Goal: Information Seeking & Learning: Check status

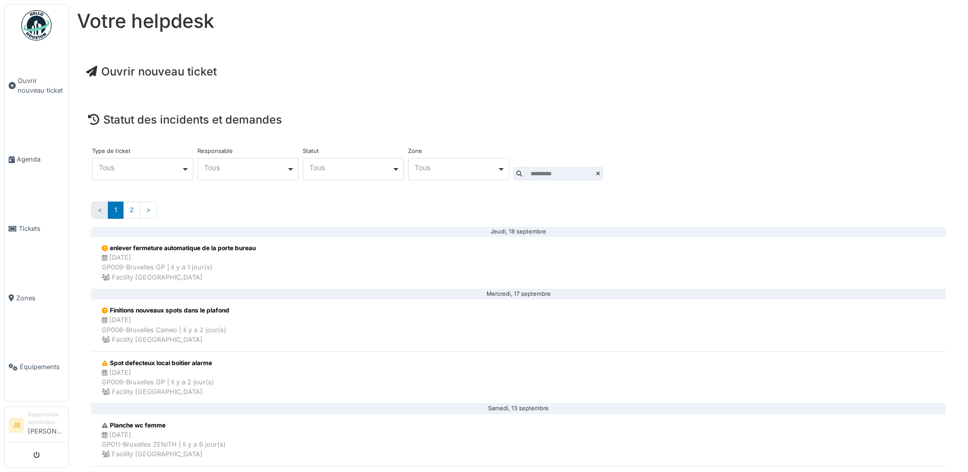
click at [357, 174] on div "**** Tous Remove item" at bounding box center [353, 169] width 101 height 22
click at [356, 174] on div "**** Tous Remove item" at bounding box center [353, 169] width 101 height 22
click at [16, 293] on span "Zones" at bounding box center [40, 298] width 48 height 10
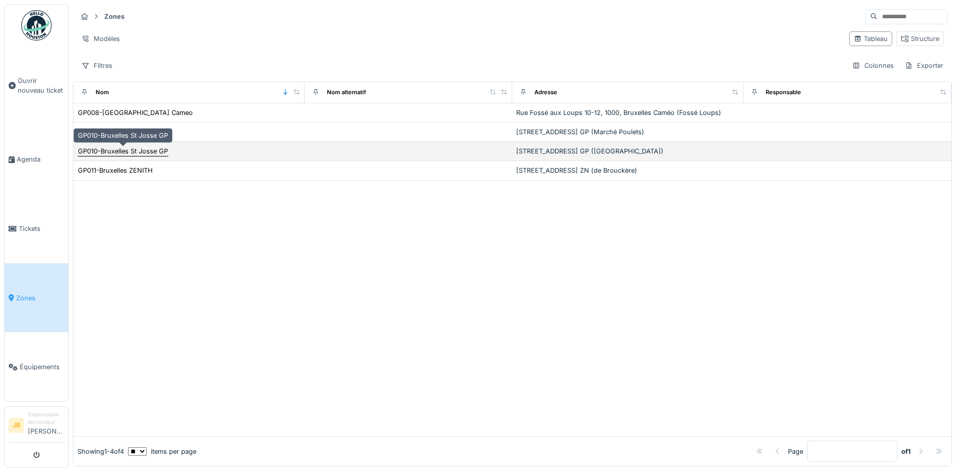
click at [158, 152] on div "GP010-Bruxelles St Josse GP" at bounding box center [123, 151] width 90 height 10
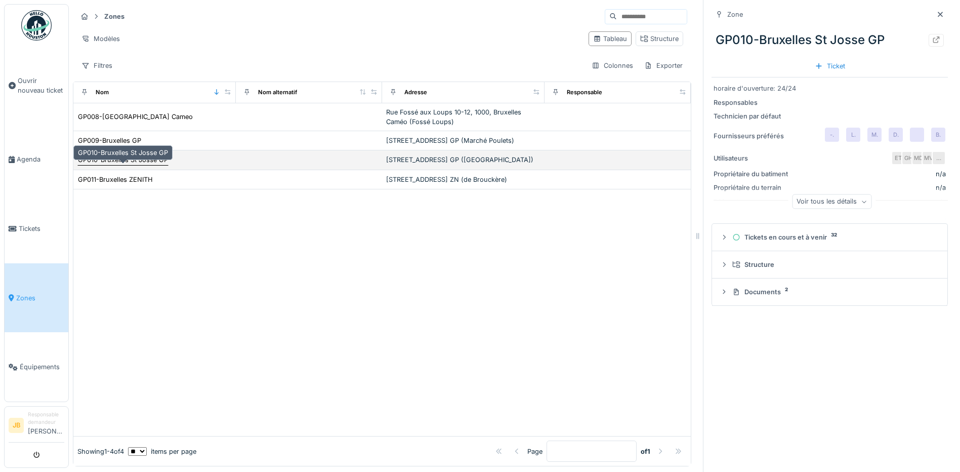
click at [152, 164] on div "GP010-Bruxelles St Josse GP" at bounding box center [123, 160] width 90 height 10
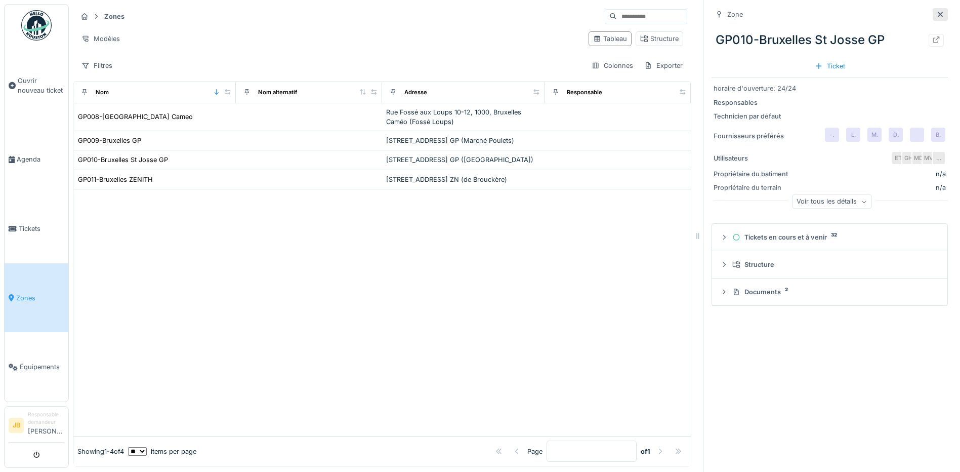
click at [936, 10] on div at bounding box center [940, 15] width 8 height 10
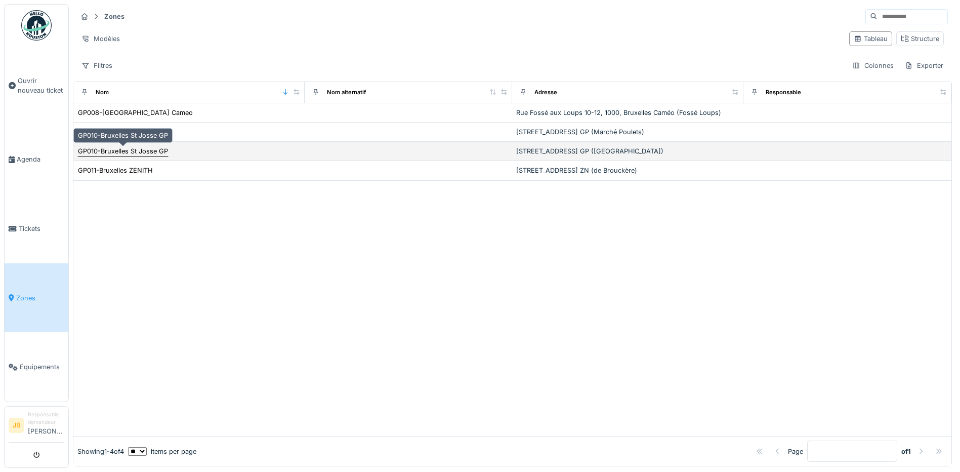
click at [123, 153] on div "GP010-Bruxelles St Josse GP" at bounding box center [123, 151] width 90 height 10
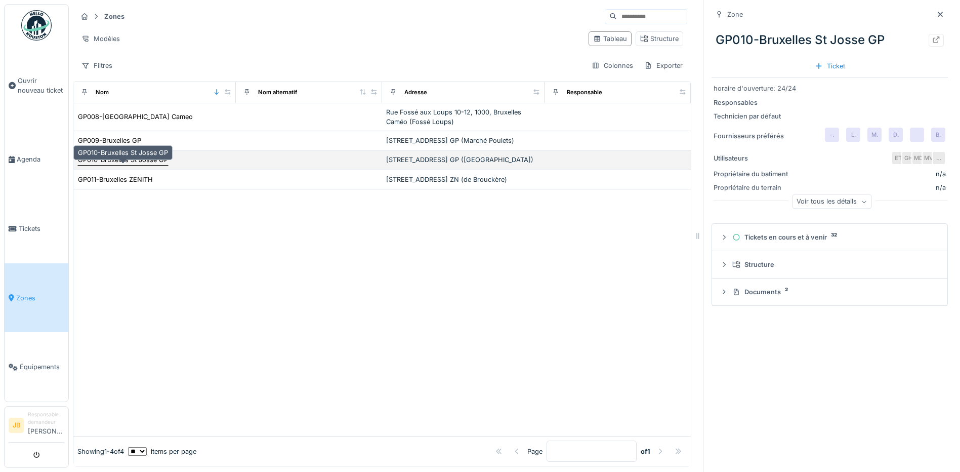
click at [135, 164] on div "GP010-Bruxelles St Josse GP" at bounding box center [123, 160] width 90 height 10
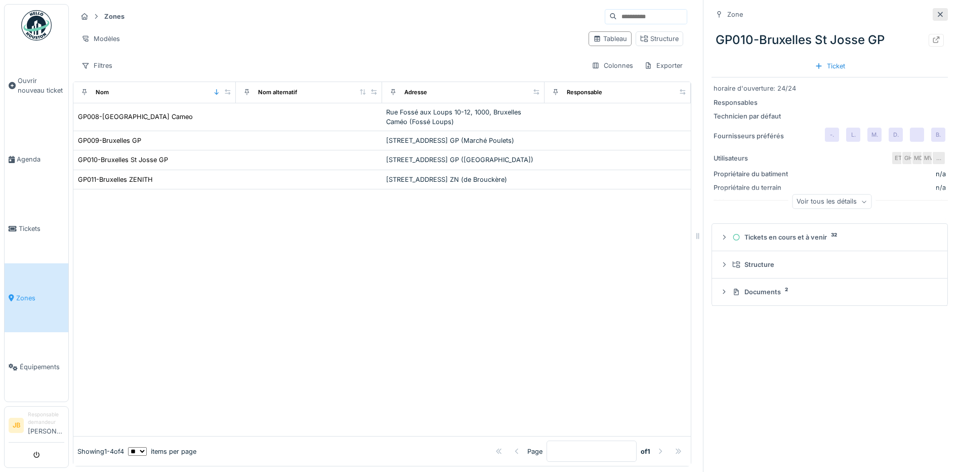
click at [936, 11] on icon at bounding box center [940, 14] width 8 height 7
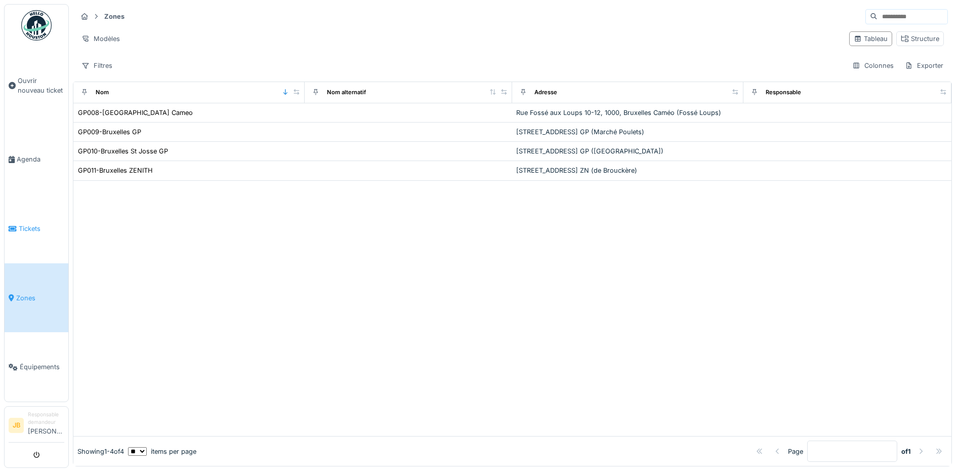
click at [37, 215] on link "Tickets" at bounding box center [37, 228] width 64 height 69
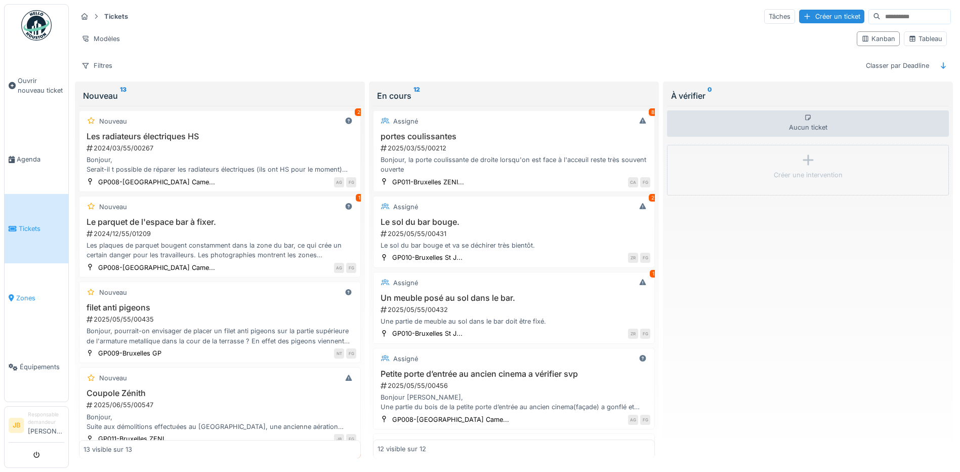
click at [28, 293] on span "Zones" at bounding box center [40, 298] width 48 height 10
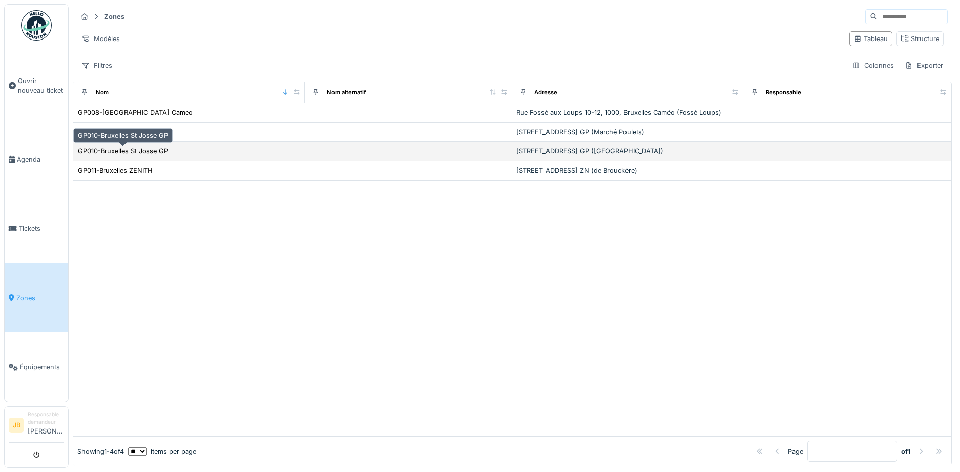
click at [150, 150] on div "GP010-Bruxelles St Josse GP" at bounding box center [123, 151] width 90 height 10
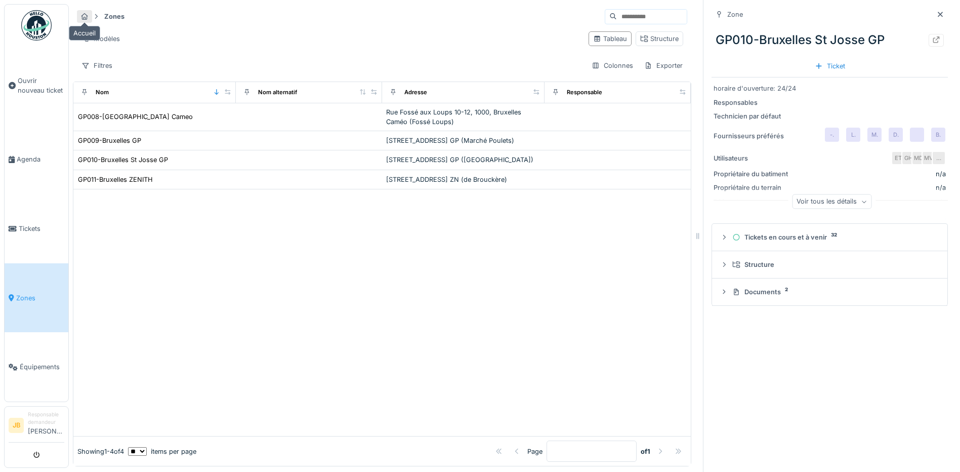
click at [80, 13] on div at bounding box center [84, 16] width 15 height 13
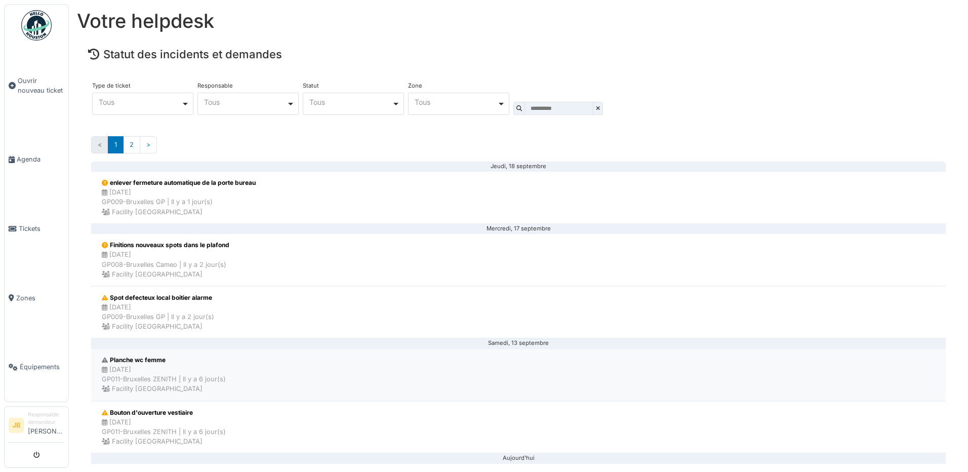
scroll to position [202, 0]
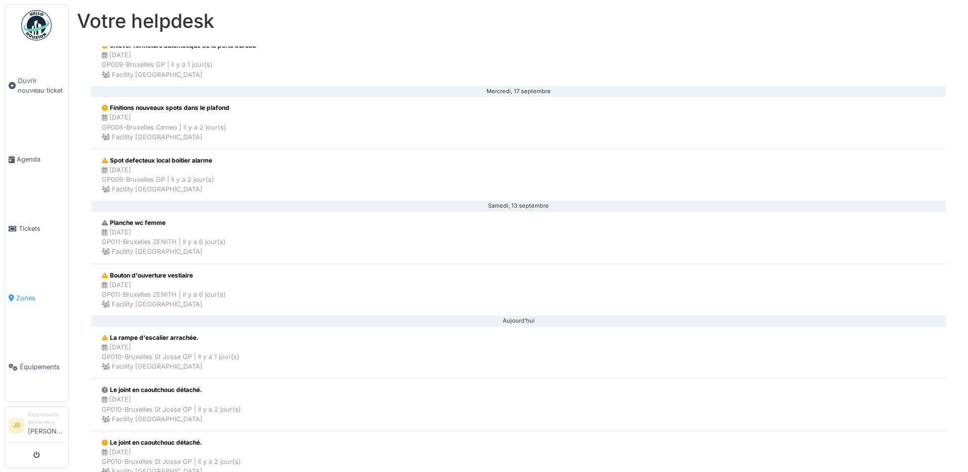
click at [36, 293] on span "Zones" at bounding box center [40, 298] width 48 height 10
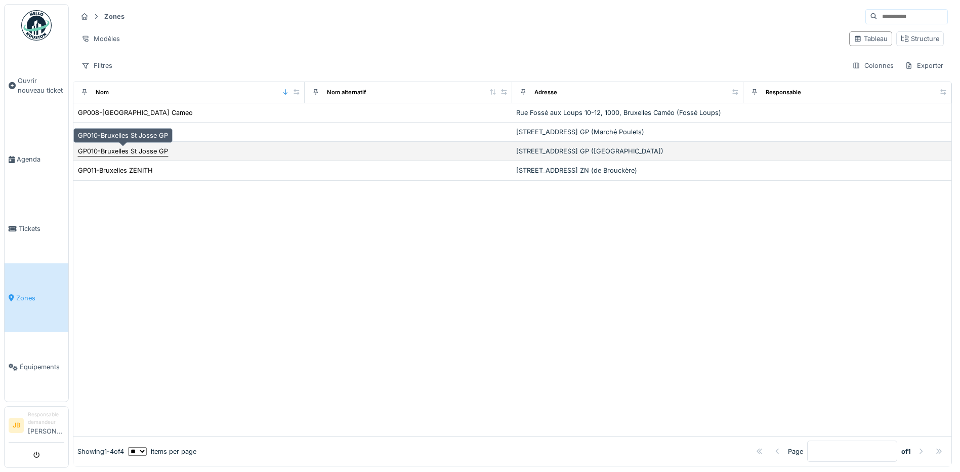
click at [136, 151] on div "GP010-Bruxelles St Josse GP" at bounding box center [123, 151] width 90 height 10
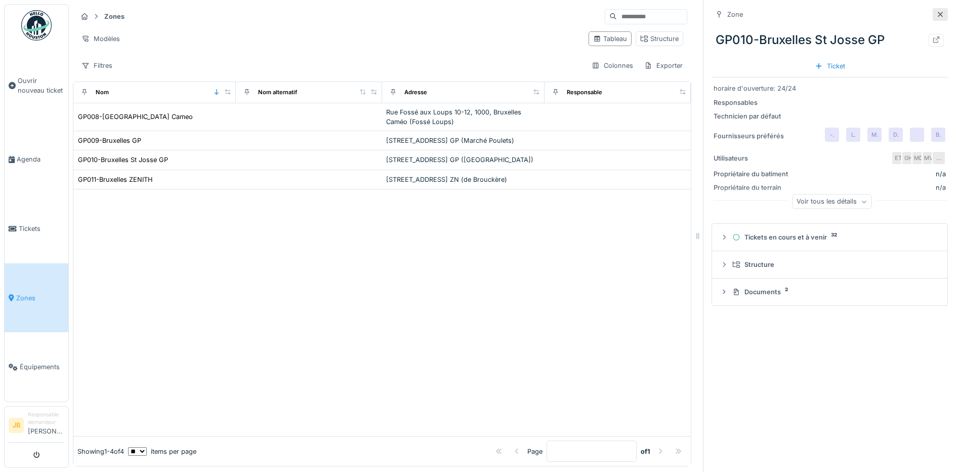
click at [936, 11] on icon at bounding box center [940, 14] width 8 height 7
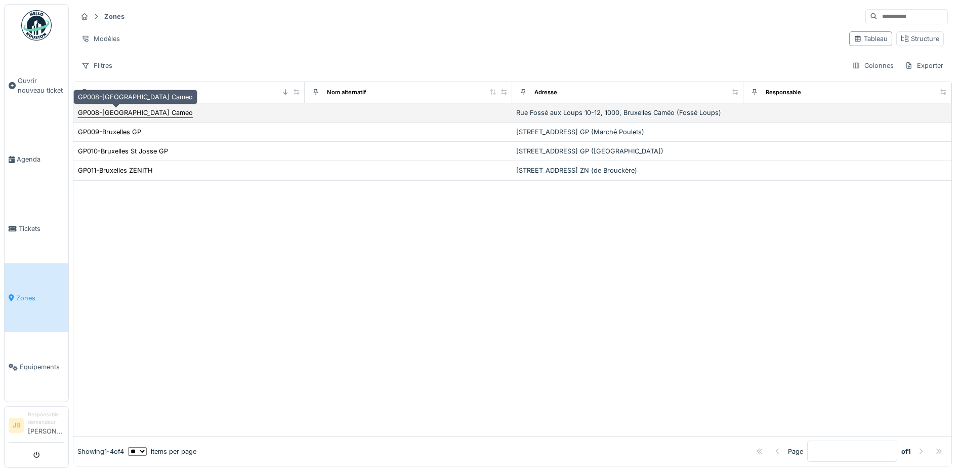
click at [135, 114] on div "GP008-[GEOGRAPHIC_DATA] Cameo" at bounding box center [135, 113] width 115 height 10
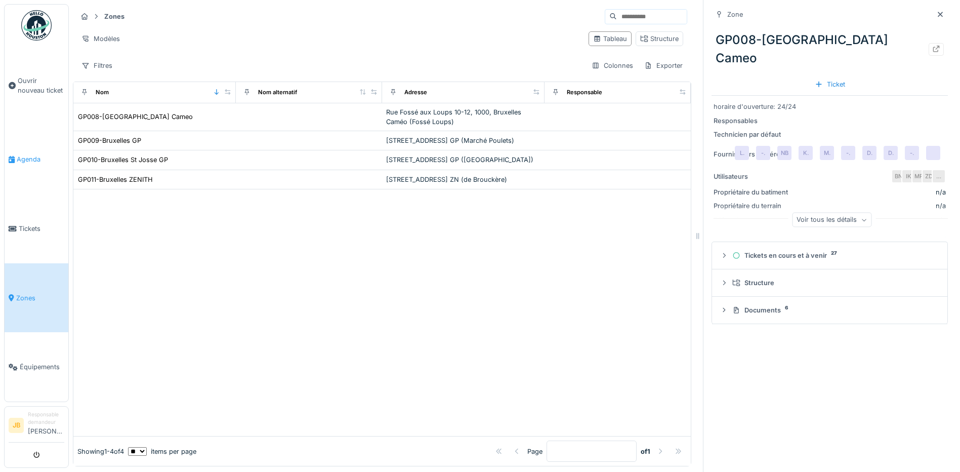
click at [31, 147] on link "Agenda" at bounding box center [37, 159] width 64 height 69
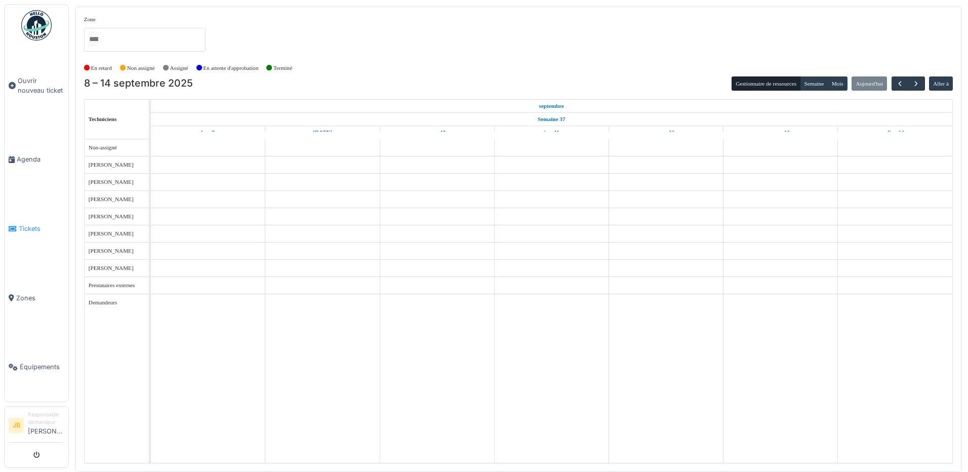
click at [28, 228] on span "Tickets" at bounding box center [42, 229] width 46 height 10
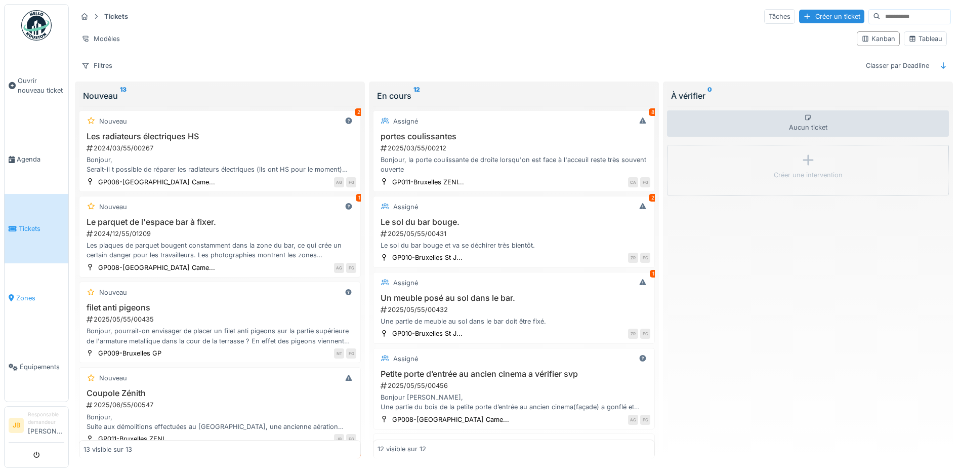
click at [32, 293] on span "Zones" at bounding box center [40, 298] width 48 height 10
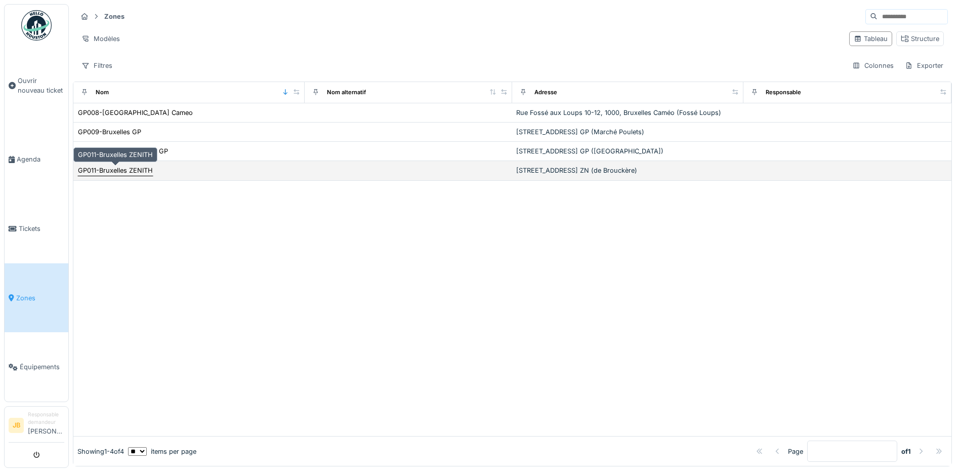
click at [139, 171] on div "GP011-Bruxelles ZENITH" at bounding box center [115, 171] width 75 height 10
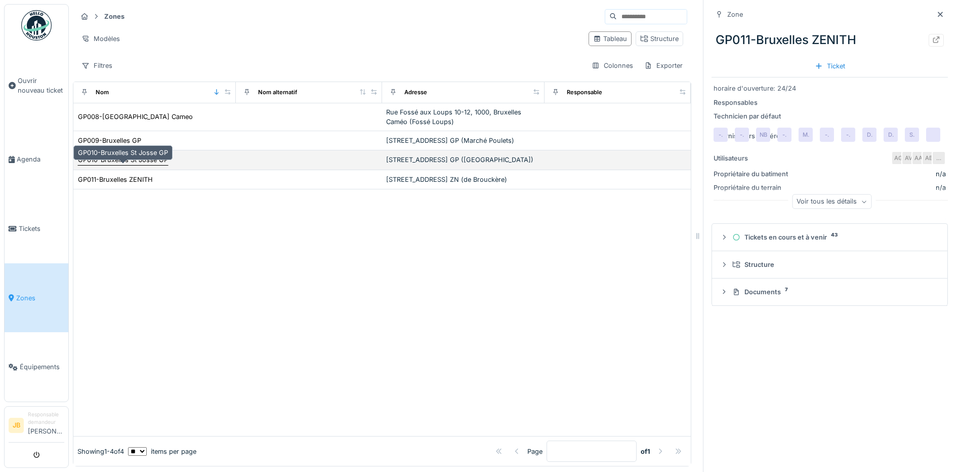
click at [141, 164] on div "GP010-Bruxelles St Josse GP" at bounding box center [123, 160] width 90 height 10
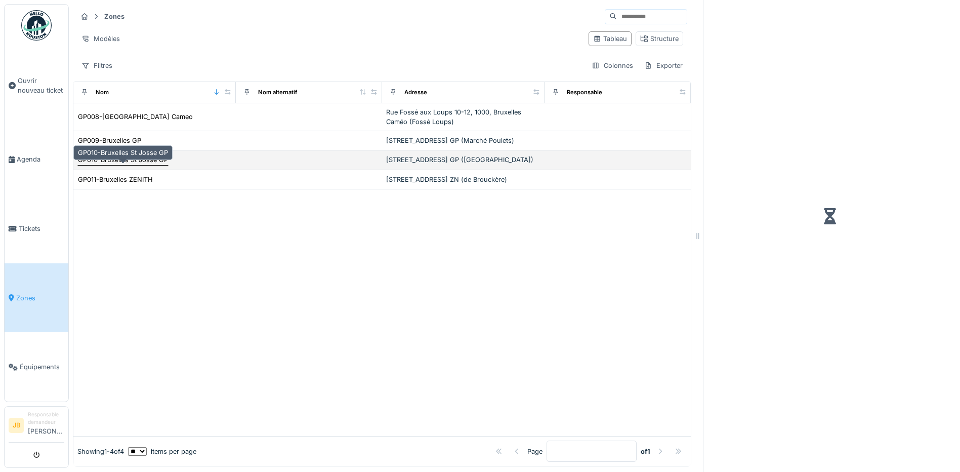
click at [141, 164] on div "GP010-Bruxelles St Josse GP" at bounding box center [123, 160] width 90 height 10
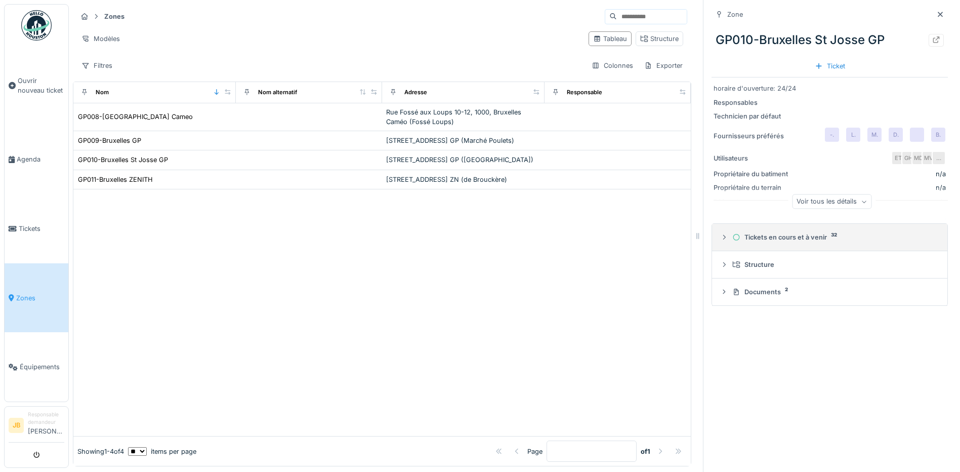
click at [782, 234] on div "Tickets en cours et à venir 32" at bounding box center [833, 237] width 203 height 10
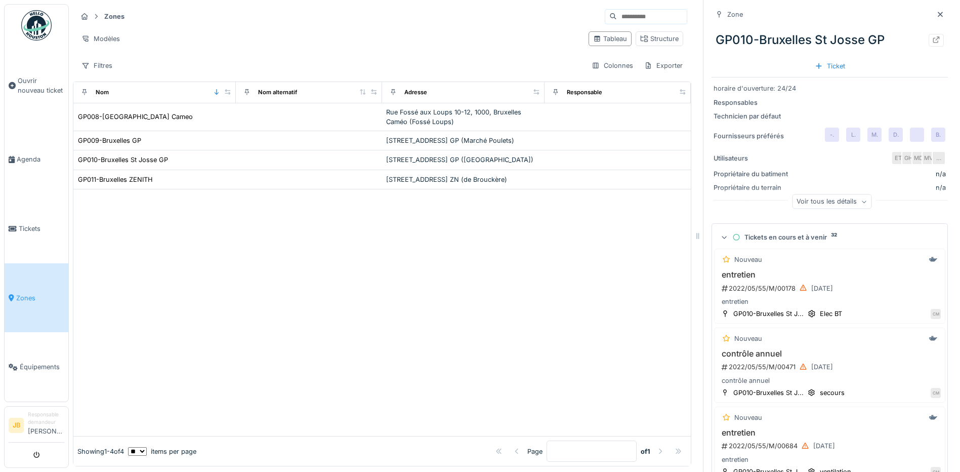
click at [766, 237] on div "Tickets en cours et à venir 32" at bounding box center [833, 237] width 203 height 10
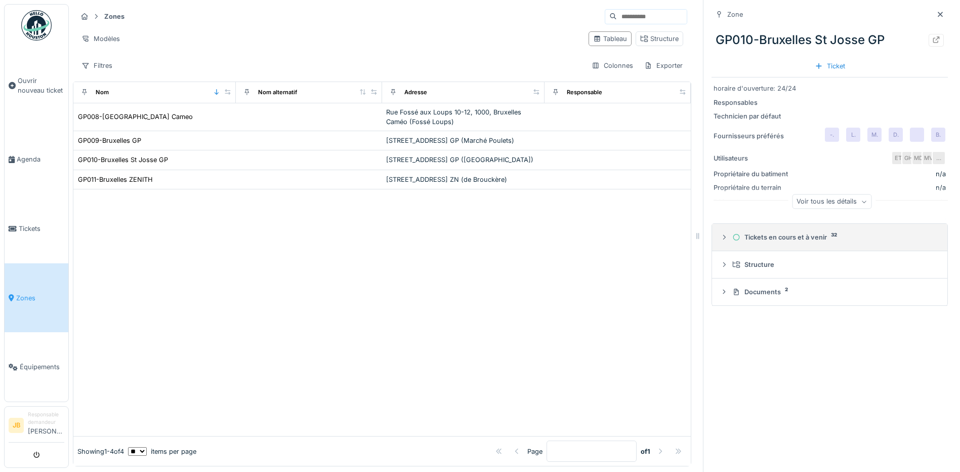
click at [766, 237] on div "Tickets en cours et à venir 32" at bounding box center [833, 237] width 203 height 10
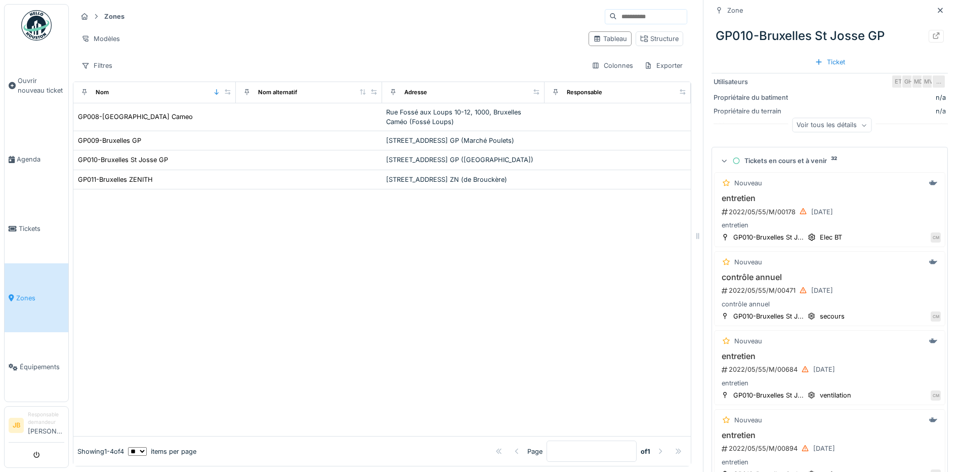
scroll to position [99, 0]
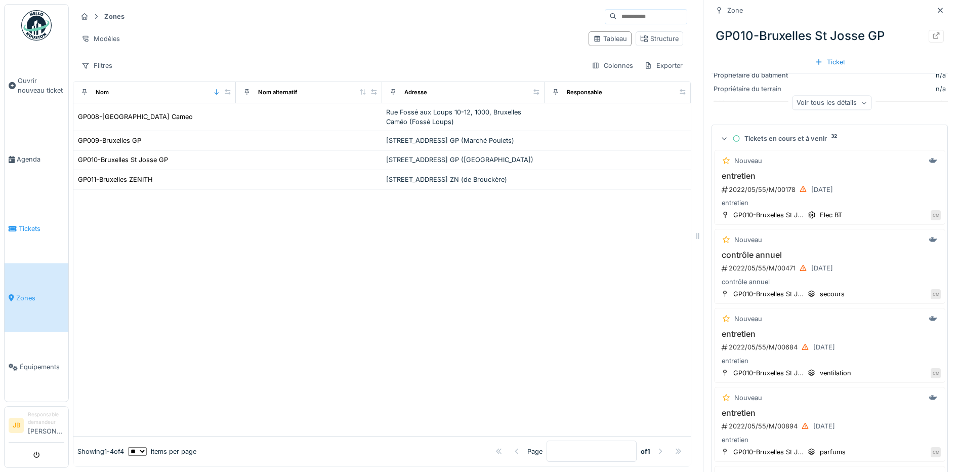
click at [38, 229] on link "Tickets" at bounding box center [37, 228] width 64 height 69
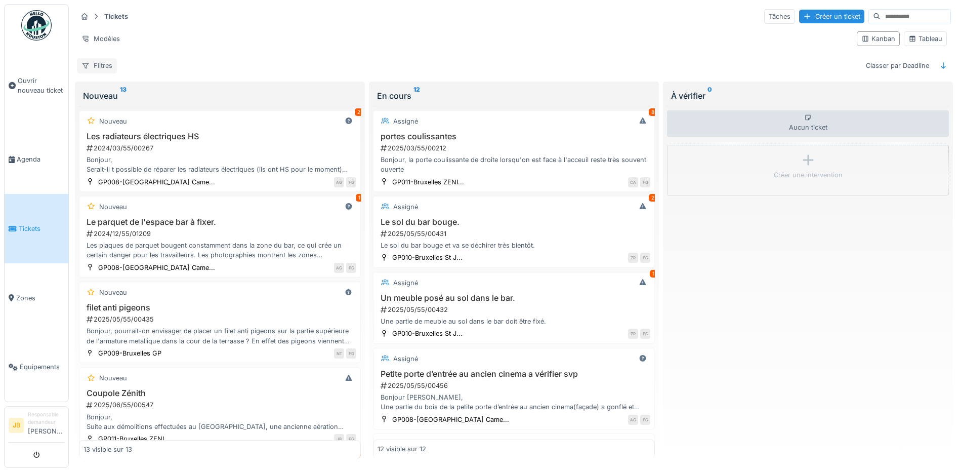
click at [106, 62] on div "Filtres" at bounding box center [97, 65] width 40 height 15
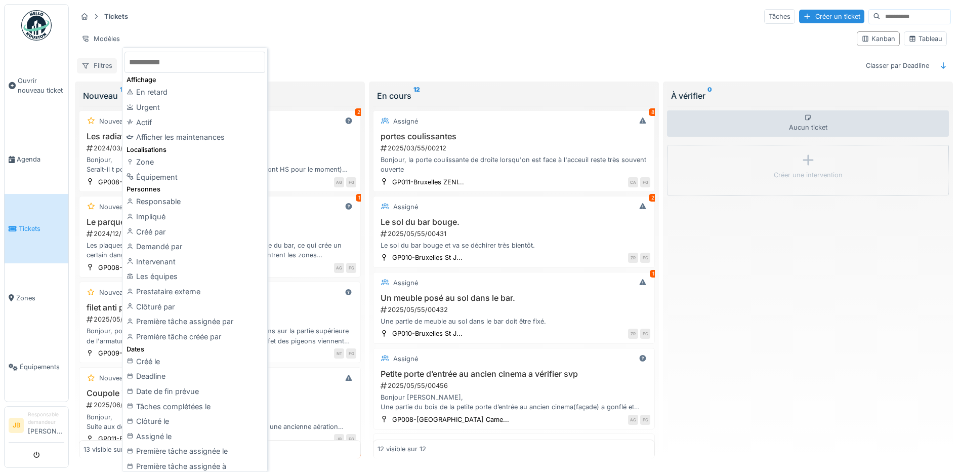
click at [105, 63] on div "Filtres" at bounding box center [97, 65] width 40 height 15
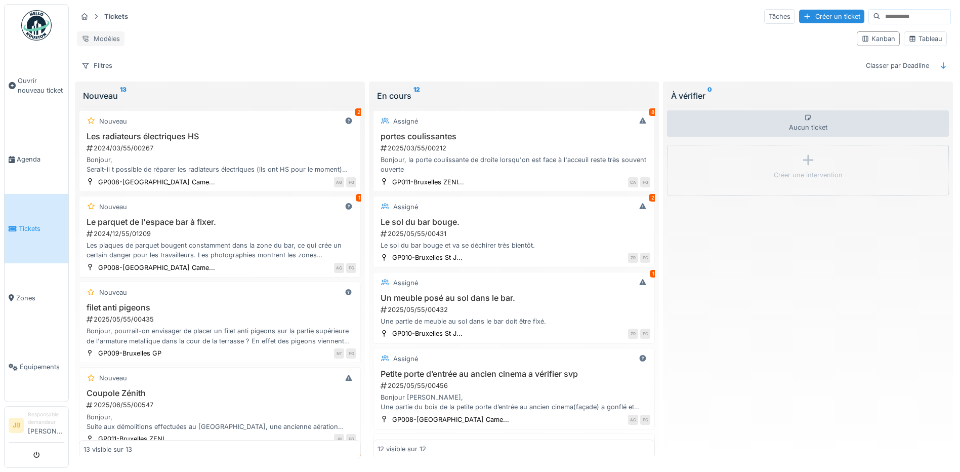
click at [113, 38] on div "Modèles" at bounding box center [101, 38] width 48 height 15
click at [113, 36] on div "Modèles" at bounding box center [101, 38] width 48 height 15
click at [108, 61] on div "Nouvelle vue" at bounding box center [121, 57] width 85 height 15
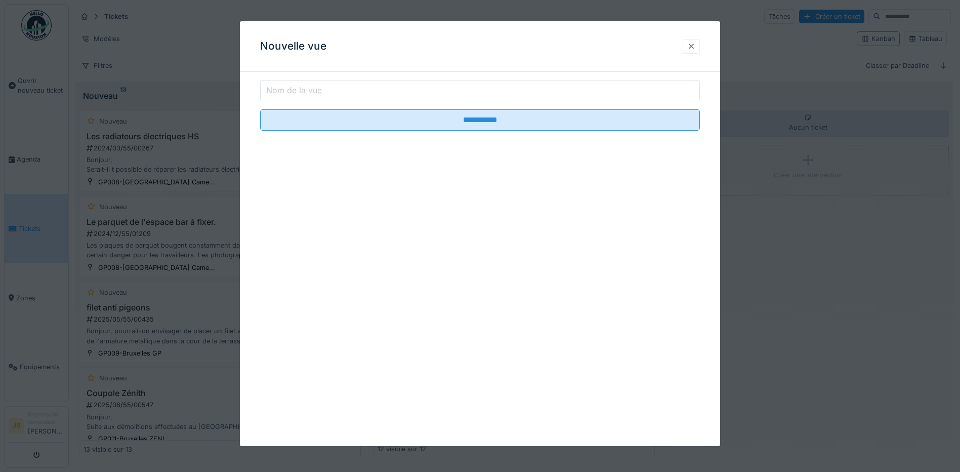
click at [693, 46] on div at bounding box center [691, 47] width 8 height 10
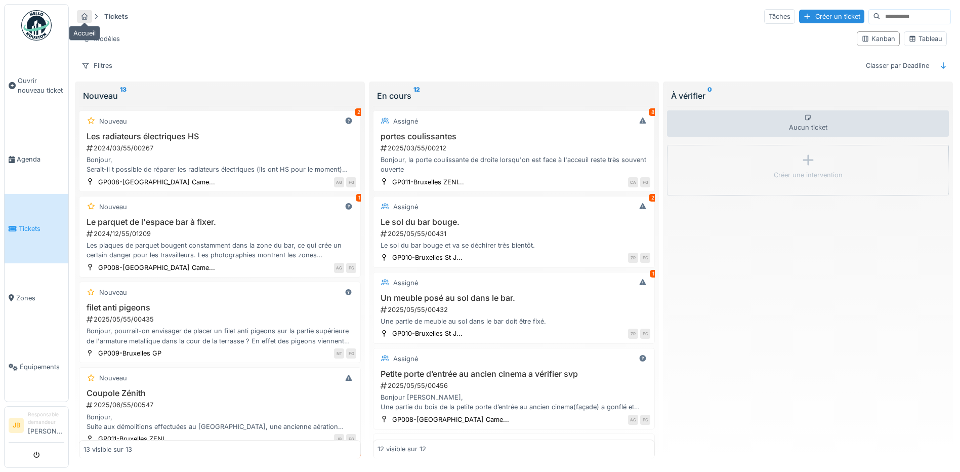
click at [85, 12] on div at bounding box center [84, 17] width 8 height 10
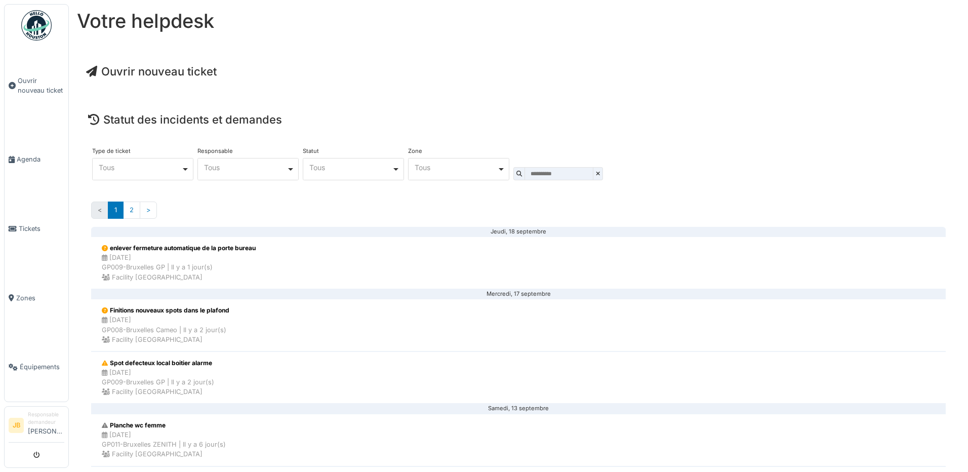
click at [285, 172] on div "Tous Remove item" at bounding box center [248, 167] width 93 height 10
click at [189, 167] on div "**** Tous Remove item" at bounding box center [142, 169] width 101 height 22
click at [189, 167] on div "Tous Remove item" at bounding box center [143, 167] width 93 height 10
click at [350, 171] on div "Tous Remove item" at bounding box center [353, 167] width 93 height 10
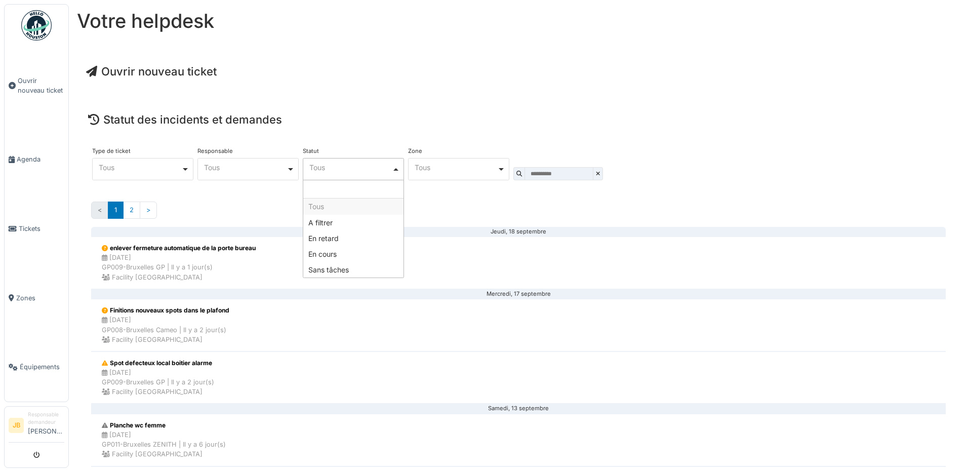
click at [351, 171] on div "Tous Remove item" at bounding box center [353, 167] width 93 height 10
click at [425, 180] on div "**** Tous Remove item" at bounding box center [458, 169] width 101 height 22
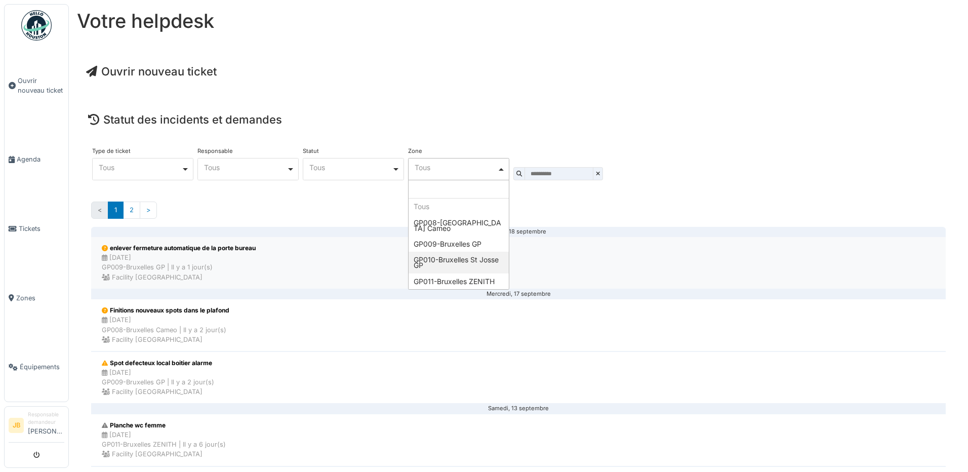
select select "****"
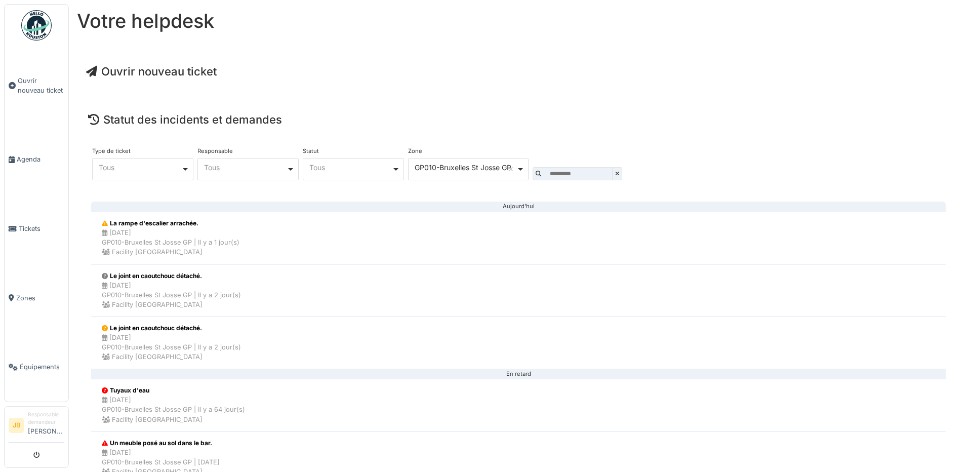
click at [334, 170] on div "Tous Remove item" at bounding box center [350, 167] width 82 height 6
click at [287, 170] on div "Tous Remove item" at bounding box center [248, 167] width 93 height 10
click at [347, 109] on div "**********" at bounding box center [518, 142] width 881 height 94
click at [188, 168] on div "Tous Remove item" at bounding box center [143, 167] width 93 height 10
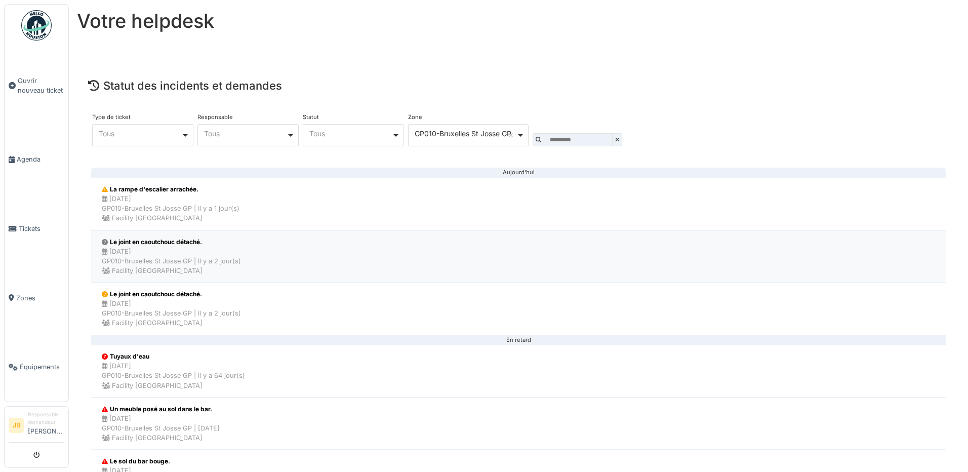
scroll to position [88, 0]
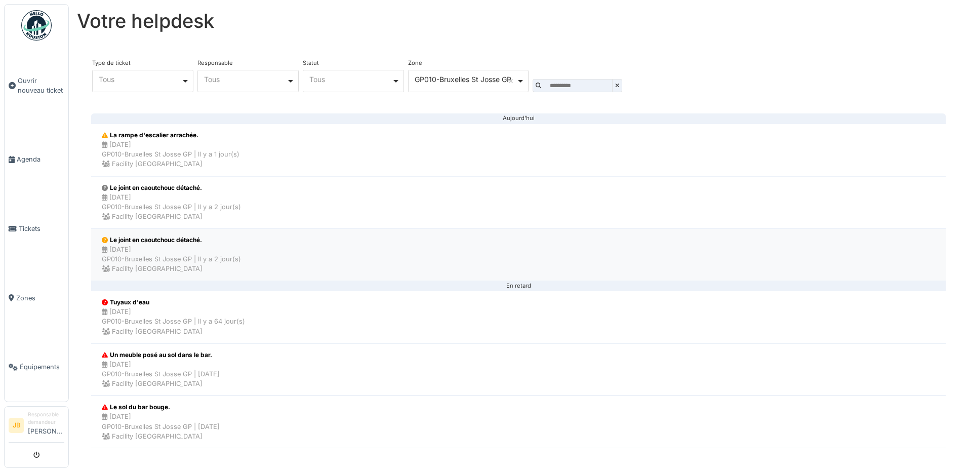
click at [288, 246] on li "Le joint en caoutchouc détaché. 12/09/2025 GP010-Bruxelles St Josse GP | Il y a…" at bounding box center [518, 254] width 854 height 53
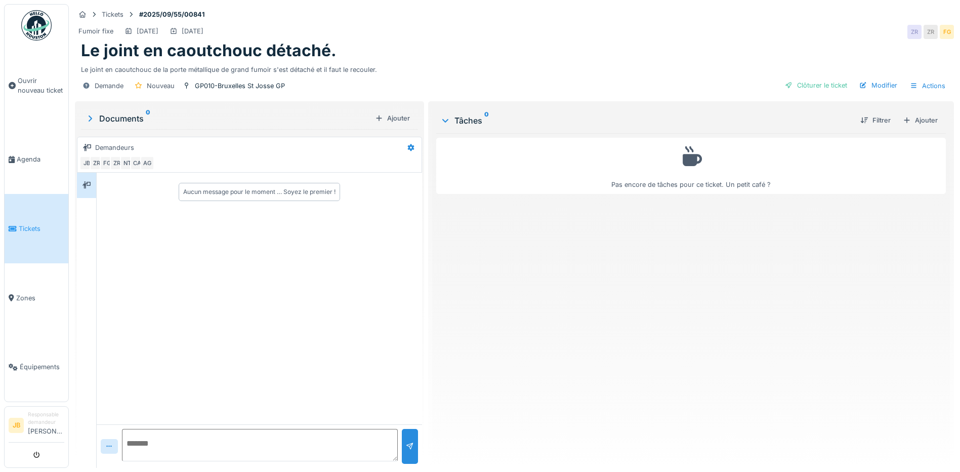
click at [34, 231] on link "Tickets" at bounding box center [37, 228] width 64 height 69
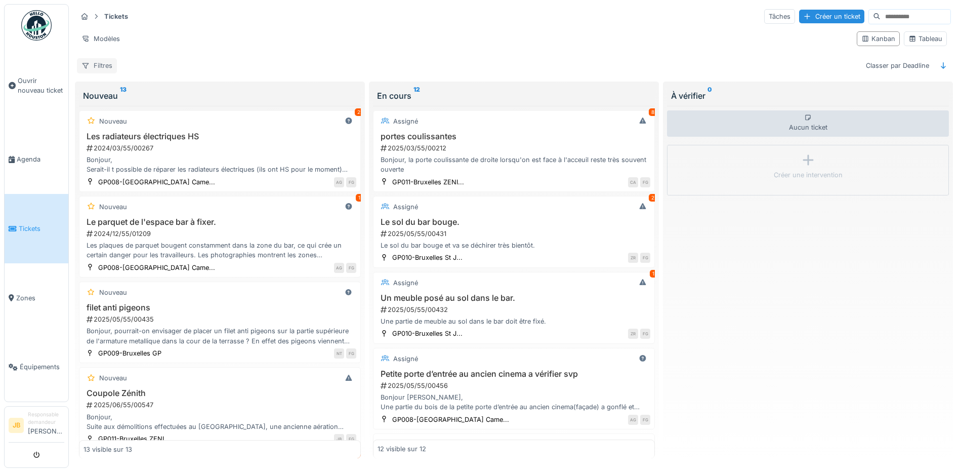
click at [108, 66] on div "Filtres" at bounding box center [97, 65] width 40 height 15
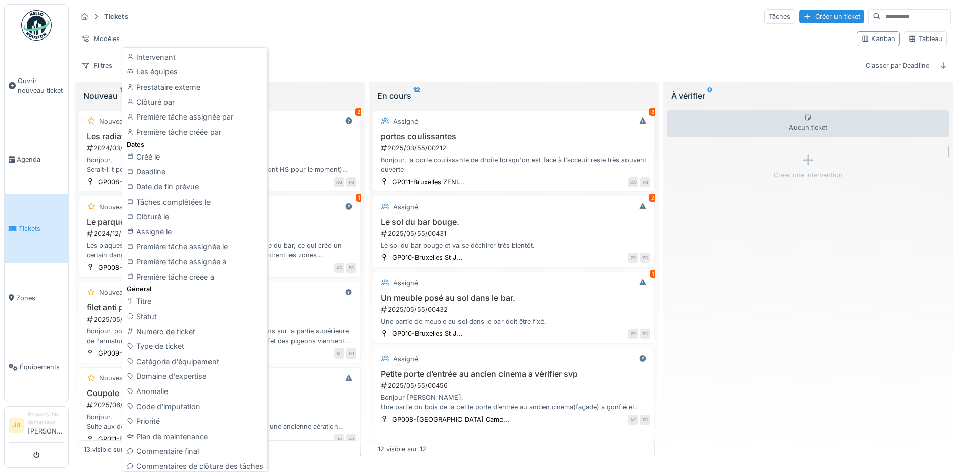
scroll to position [197, 0]
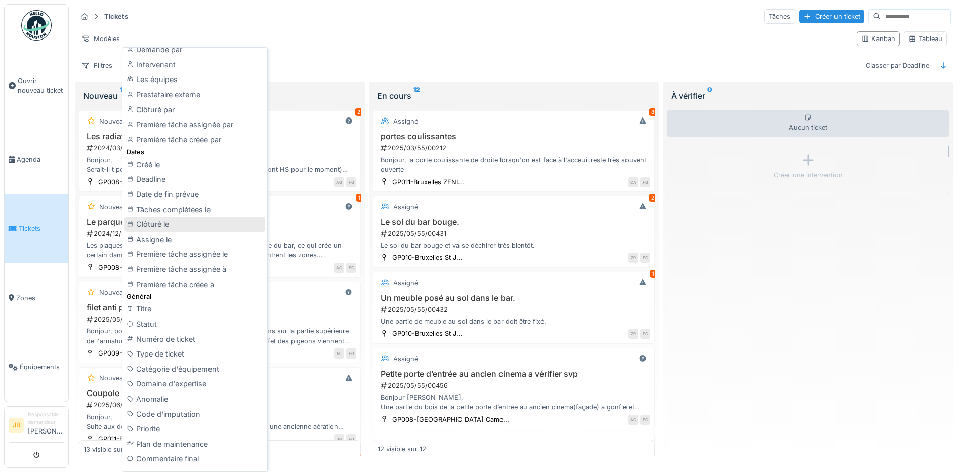
click at [182, 229] on div "Clôturé le" at bounding box center [195, 224] width 141 height 15
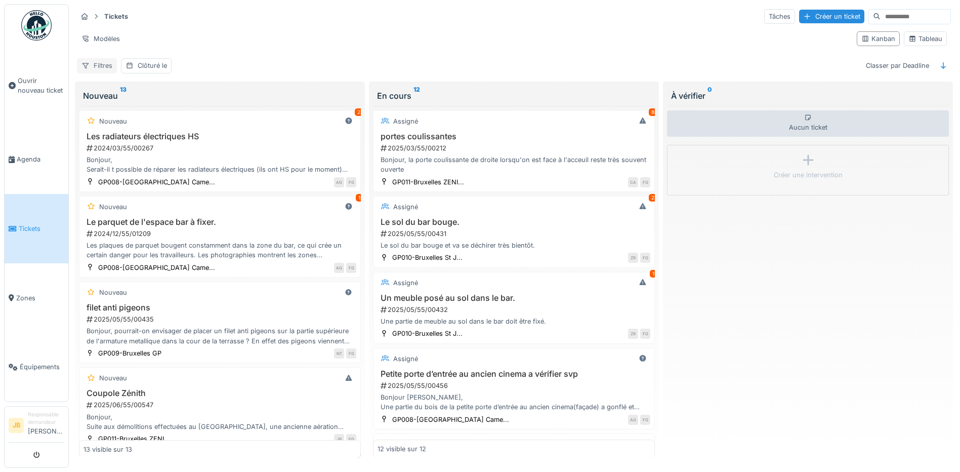
click at [106, 69] on div "Filtres" at bounding box center [97, 65] width 40 height 15
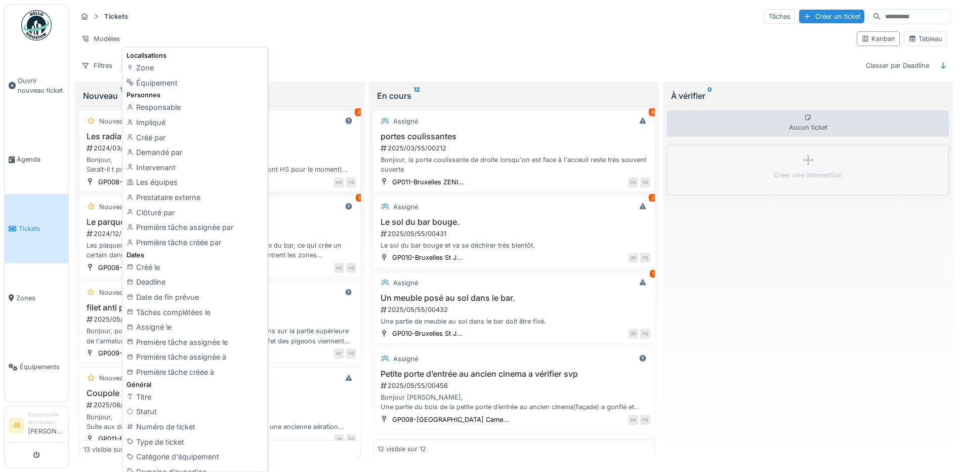
scroll to position [0, 0]
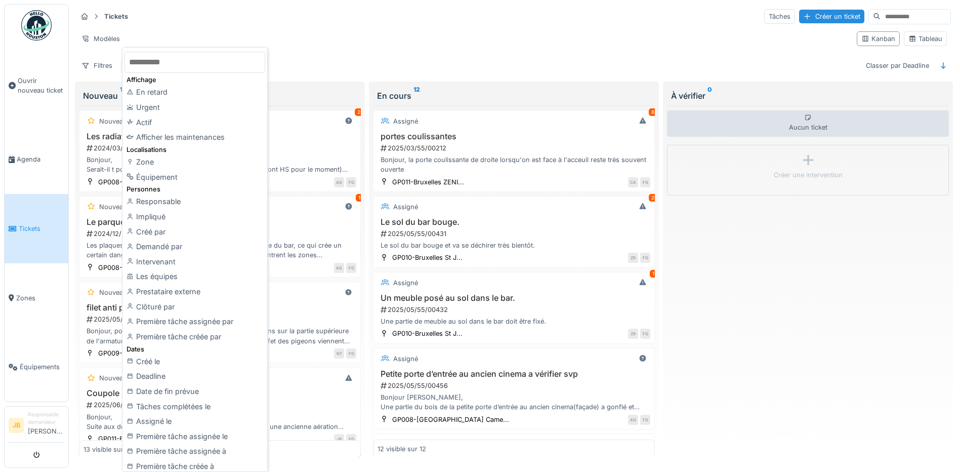
click at [353, 53] on div "Tickets Tâches Créer un ticket Modèles Kanban Tableau Filtres Clôturé le Classe…" at bounding box center [514, 40] width 882 height 73
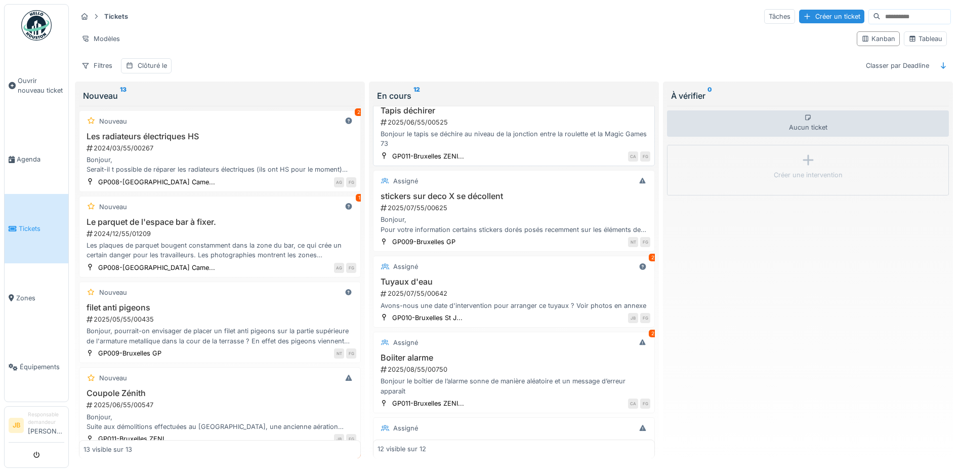
scroll to position [354, 0]
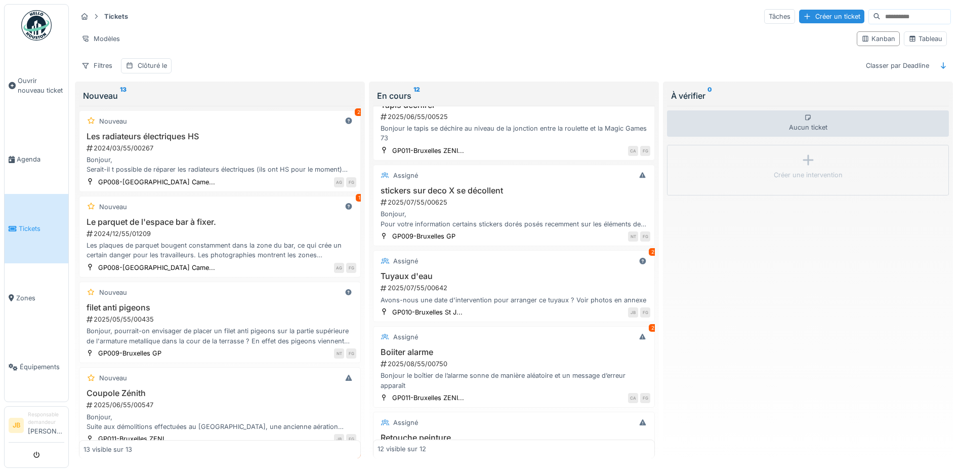
drag, startPoint x: 490, startPoint y: 194, endPoint x: 758, endPoint y: 279, distance: 280.8
click at [758, 279] on div "Aucun ticket Créer une intervention" at bounding box center [808, 282] width 282 height 353
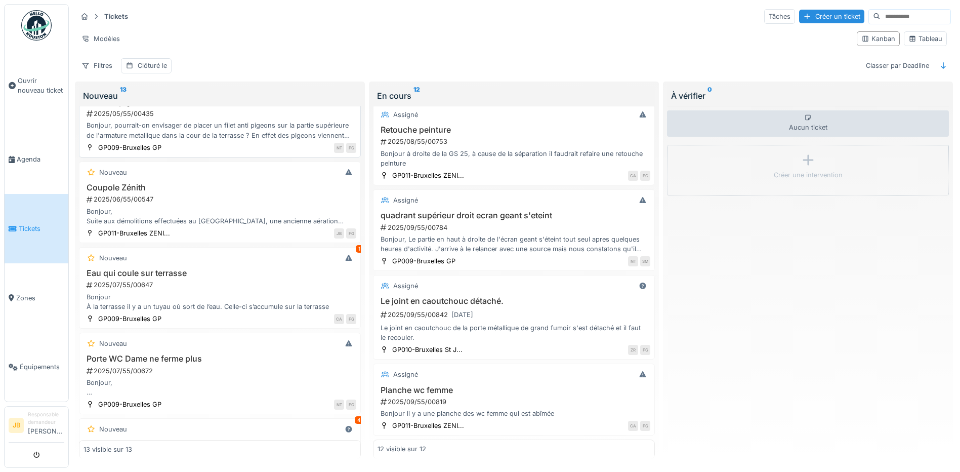
scroll to position [304, 0]
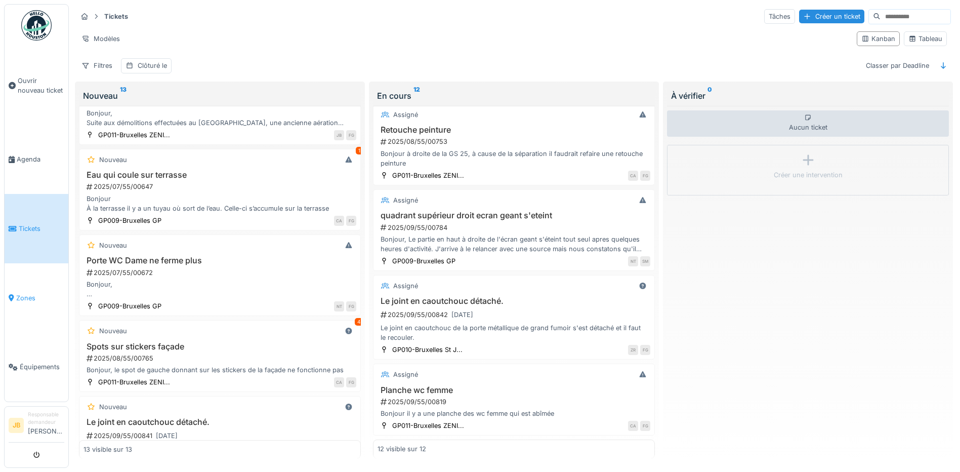
click at [32, 293] on span "Zones" at bounding box center [40, 298] width 48 height 10
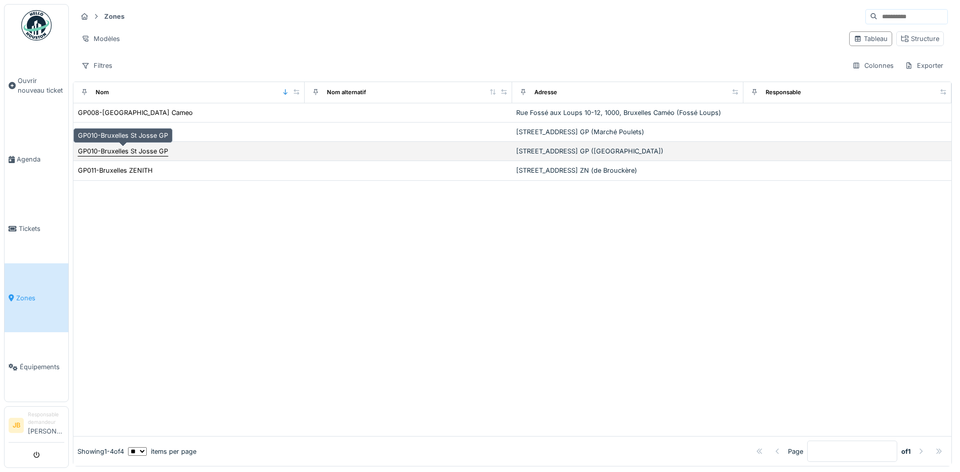
click at [140, 151] on div "GP010-Bruxelles St Josse GP" at bounding box center [123, 151] width 90 height 10
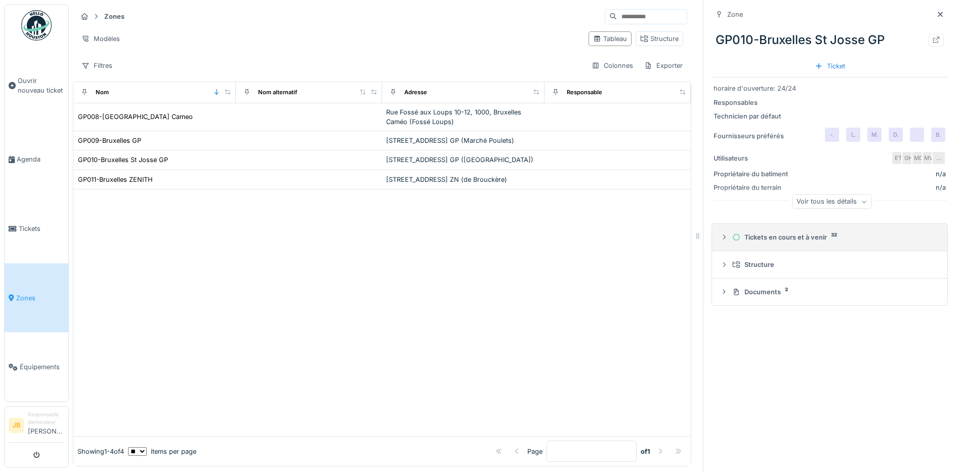
click at [716, 243] on summary "Tickets en cours et à venir 32" at bounding box center [829, 237] width 227 height 19
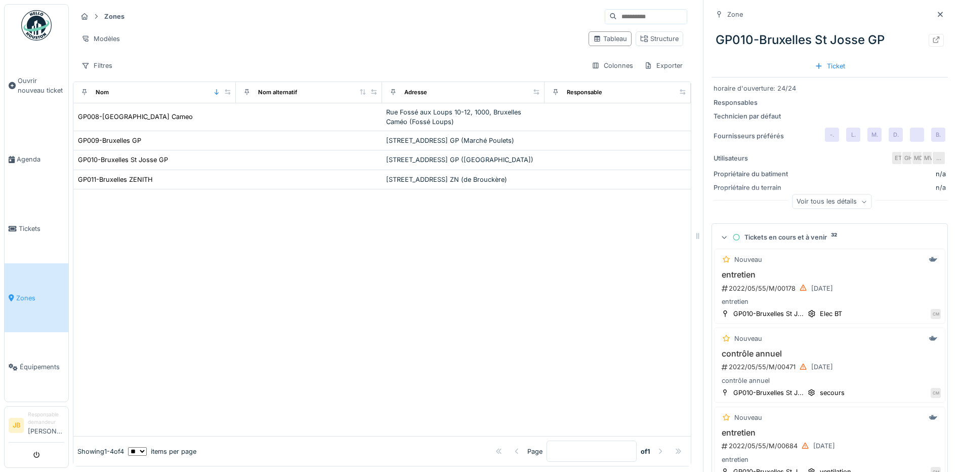
click at [719, 239] on div at bounding box center [724, 237] width 10 height 8
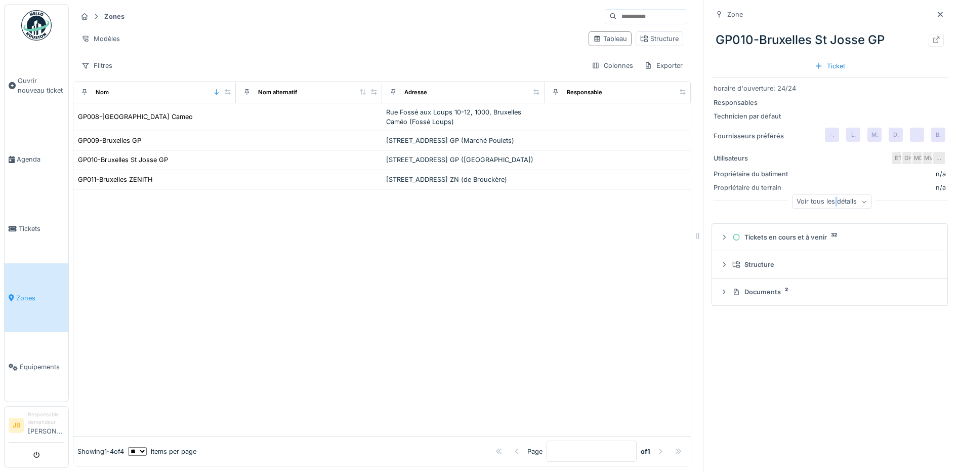
click at [824, 203] on div "Voir tous les détails" at bounding box center [831, 201] width 79 height 15
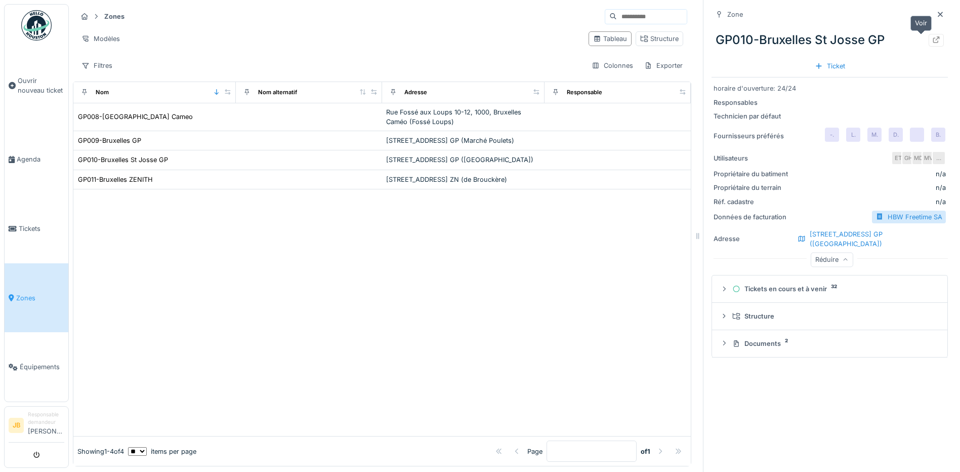
click at [932, 38] on icon at bounding box center [936, 39] width 8 height 7
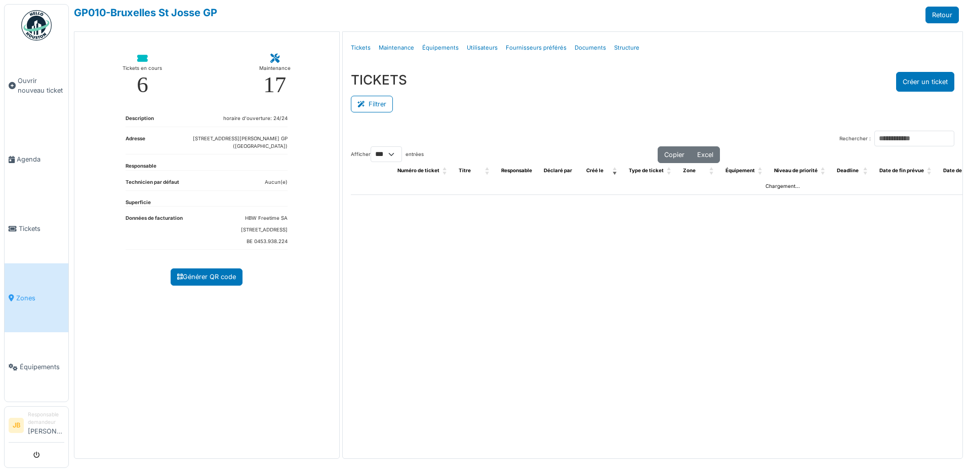
select select "***"
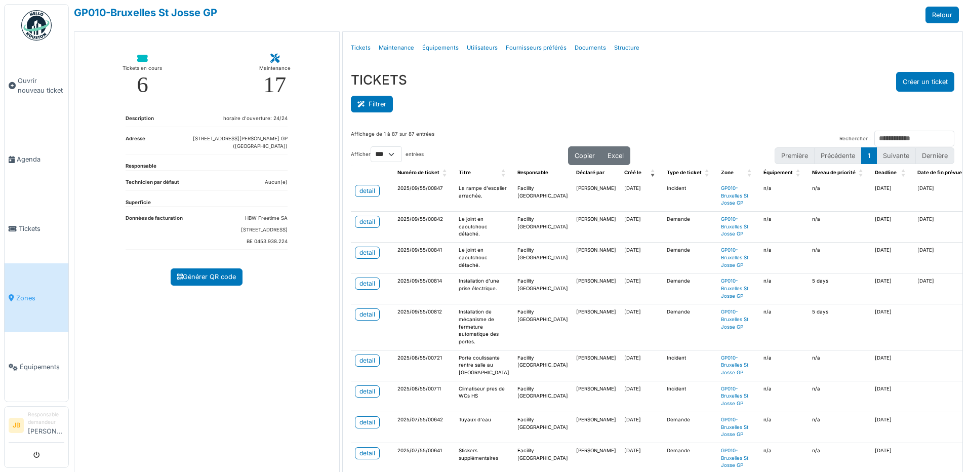
click at [363, 104] on icon at bounding box center [362, 104] width 11 height 7
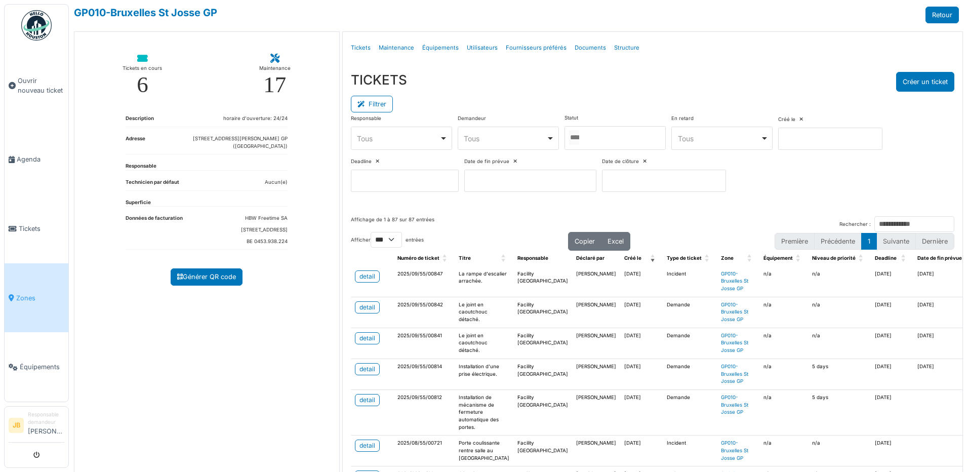
click at [597, 140] on div at bounding box center [614, 138] width 101 height 24
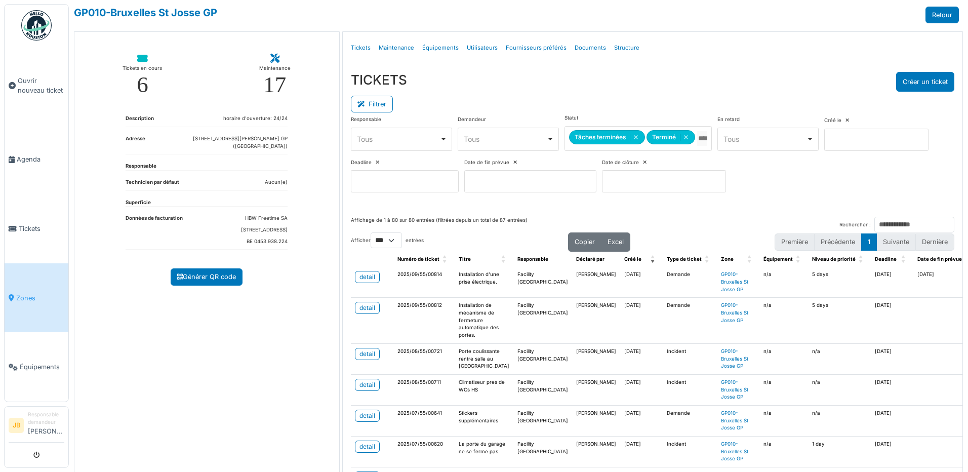
click at [261, 355] on div "Tickets en cours 6 Maintenance 17 Description horaire d'ouverture: 24/24 Adress…" at bounding box center [207, 260] width 266 height 459
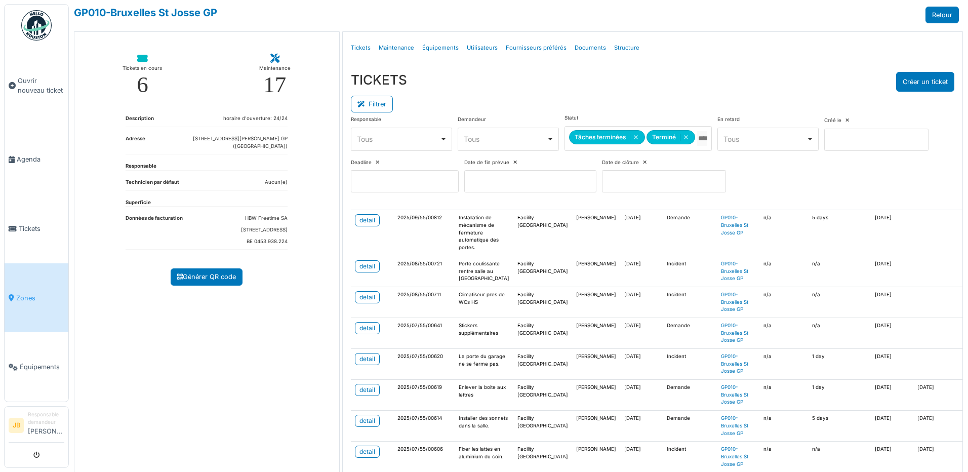
scroll to position [101, 0]
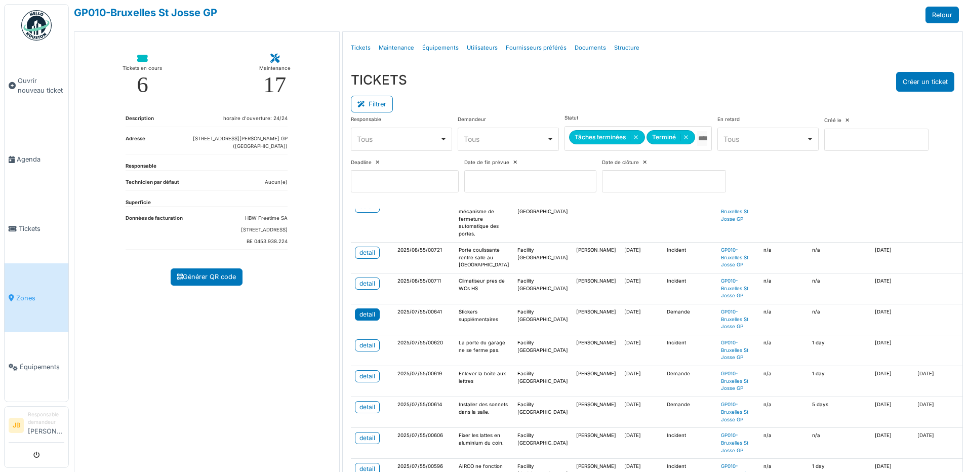
click at [361, 314] on div "detail" at bounding box center [367, 314] width 16 height 9
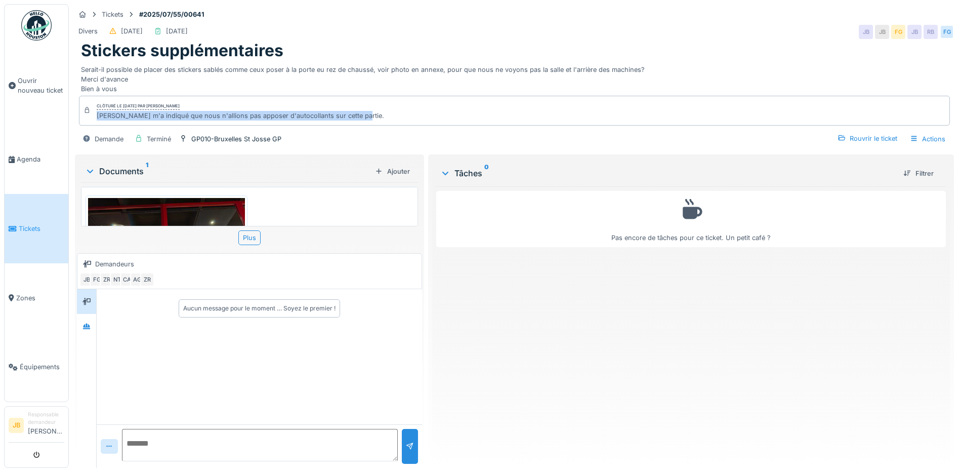
drag, startPoint x: 360, startPoint y: 105, endPoint x: 95, endPoint y: 107, distance: 264.7
click at [95, 107] on div "Clôturé le [DATE] par [PERSON_NAME] [PERSON_NAME] m'a indiqué que nous n'allion…" at bounding box center [514, 110] width 871 height 29
copy div "[PERSON_NAME] m'a indiqué que nous n'allions pas apposer d'autocollants sur cet…"
